Goal: Task Accomplishment & Management: Use online tool/utility

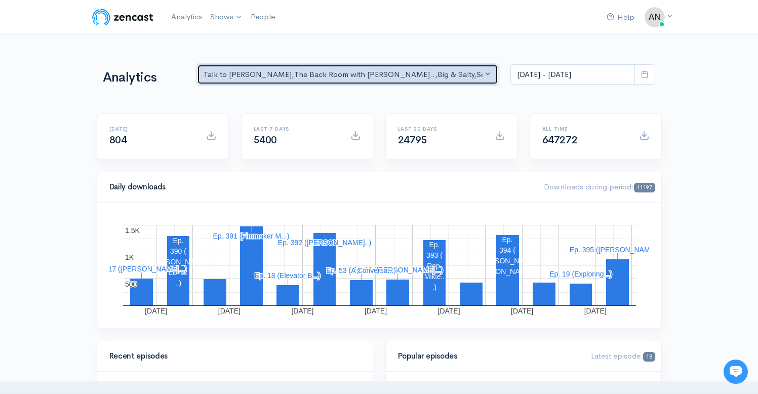
click at [439, 76] on div "Talk to [PERSON_NAME] , The Back Room with [PERSON_NAME].. , Big & Salty , Seri…" at bounding box center [342, 75] width 279 height 12
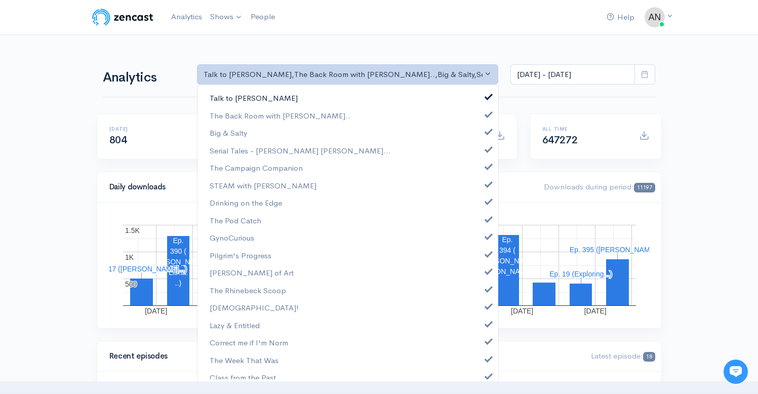
click at [486, 95] on span at bounding box center [488, 96] width 4 height 8
select select "10316"
click at [486, 132] on span at bounding box center [488, 131] width 4 height 8
click at [480, 154] on link "Serial Tales - [PERSON_NAME] [PERSON_NAME]..." at bounding box center [347, 151] width 301 height 18
click at [480, 173] on link "The Campaign Companion" at bounding box center [347, 168] width 301 height 18
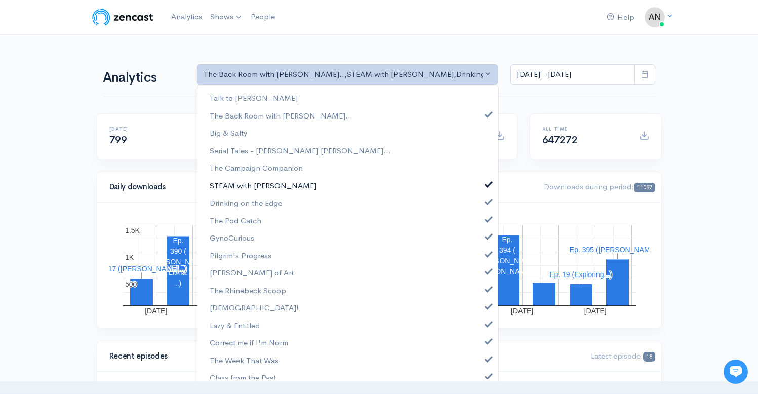
click at [486, 187] on span at bounding box center [488, 183] width 4 height 8
click at [486, 204] on span at bounding box center [488, 200] width 4 height 8
click at [486, 218] on span at bounding box center [488, 218] width 4 height 8
click at [486, 238] on span at bounding box center [488, 235] width 4 height 8
click at [486, 252] on span at bounding box center [488, 253] width 4 height 8
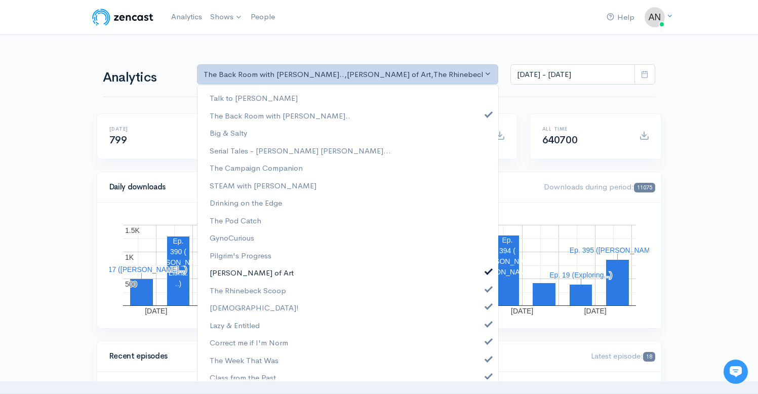
click at [486, 270] on span at bounding box center [488, 270] width 4 height 8
click at [486, 289] on span at bounding box center [488, 288] width 4 height 8
click at [480, 313] on link "[DEMOGRAPHIC_DATA]!" at bounding box center [347, 308] width 301 height 18
click at [481, 327] on link "Lazy & Entitled" at bounding box center [347, 325] width 301 height 18
click at [486, 340] on span at bounding box center [488, 340] width 4 height 8
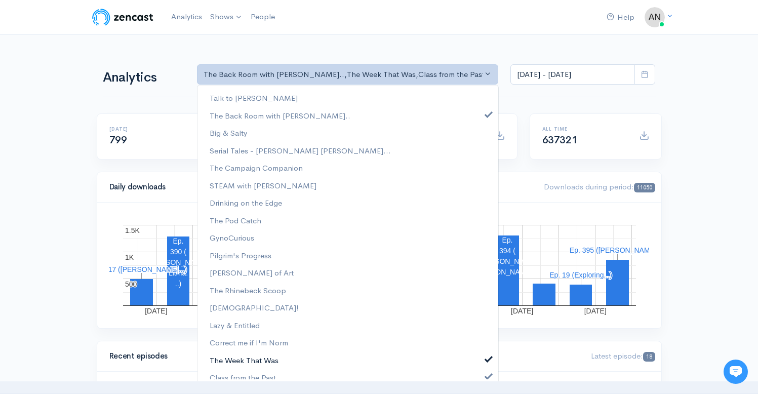
click at [486, 358] on span at bounding box center [488, 358] width 4 height 8
click at [486, 376] on span at bounding box center [488, 375] width 4 height 8
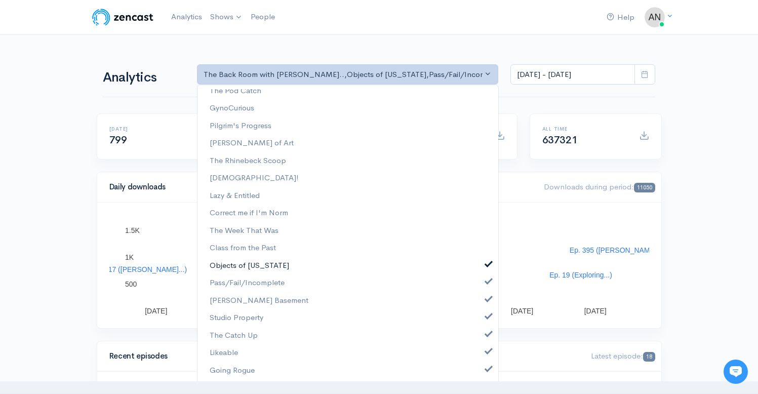
click at [486, 263] on span at bounding box center [488, 263] width 4 height 8
click at [481, 291] on link "Pass/Fail/Incomplete" at bounding box center [347, 283] width 301 height 18
click at [486, 302] on span at bounding box center [488, 298] width 4 height 8
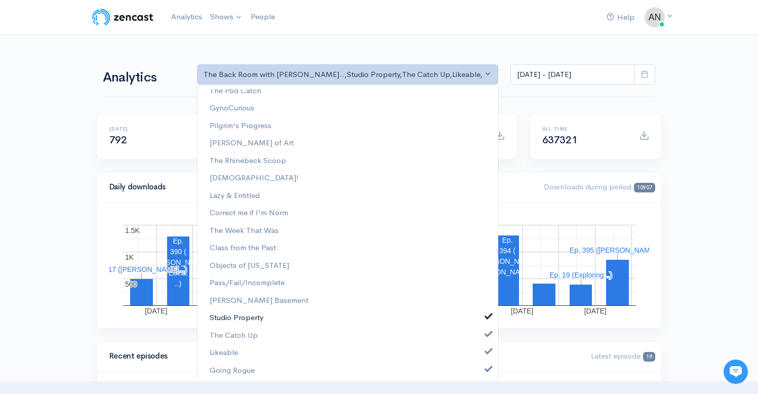
click at [481, 324] on link "Studio Property" at bounding box center [347, 318] width 301 height 18
click at [481, 337] on link "The Catch Up" at bounding box center [347, 335] width 301 height 18
click at [486, 352] on span at bounding box center [488, 350] width 4 height 8
click at [486, 368] on span at bounding box center [488, 368] width 4 height 8
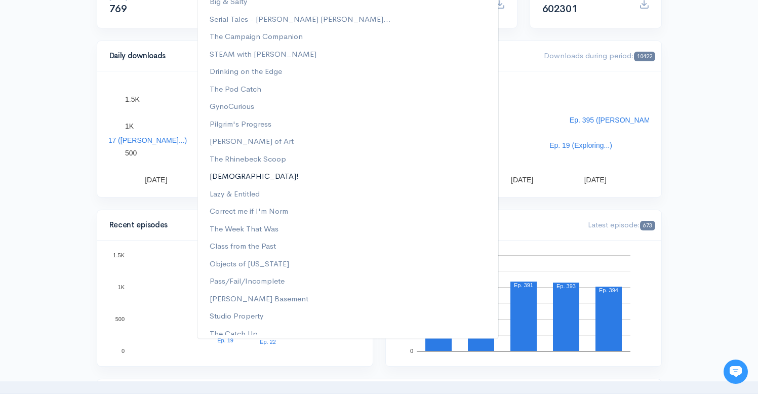
scroll to position [0, 0]
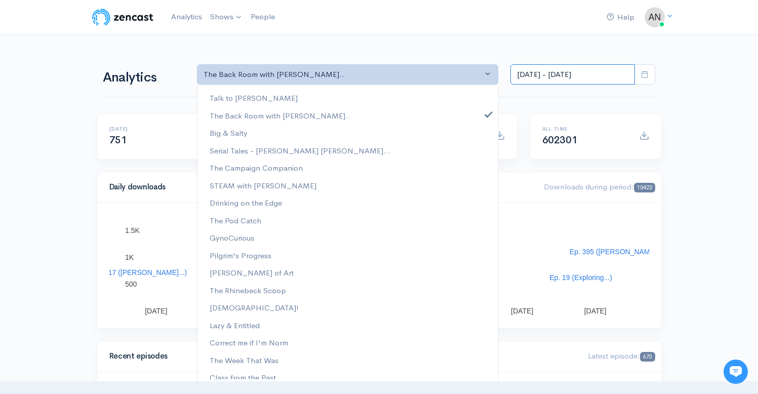
click at [546, 69] on input "[DATE] - [DATE]" at bounding box center [572, 74] width 125 height 21
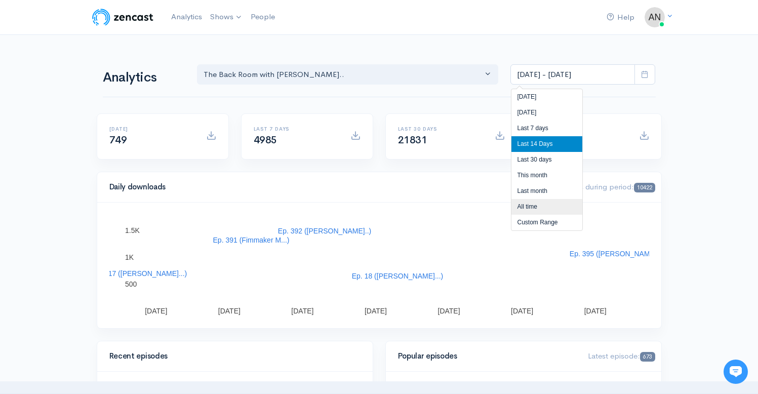
click at [531, 204] on li "All time" at bounding box center [546, 207] width 71 height 16
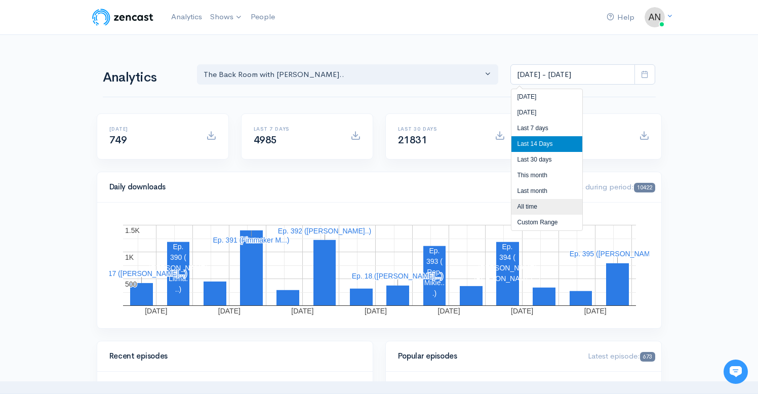
type input "[DATE] - [DATE]"
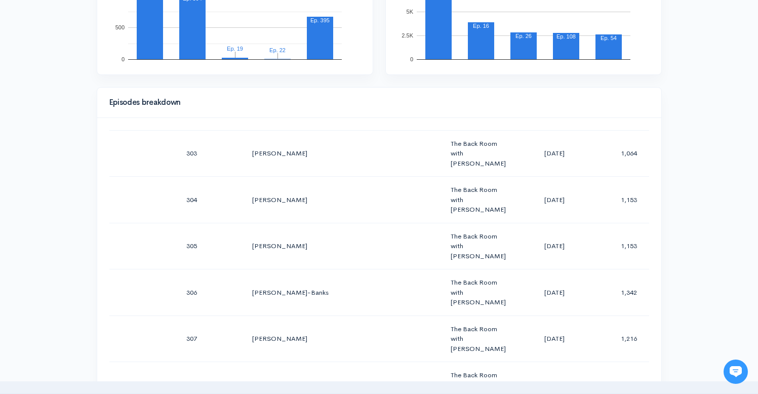
scroll to position [14169, 0]
